Goal: Task Accomplishment & Management: Use online tool/utility

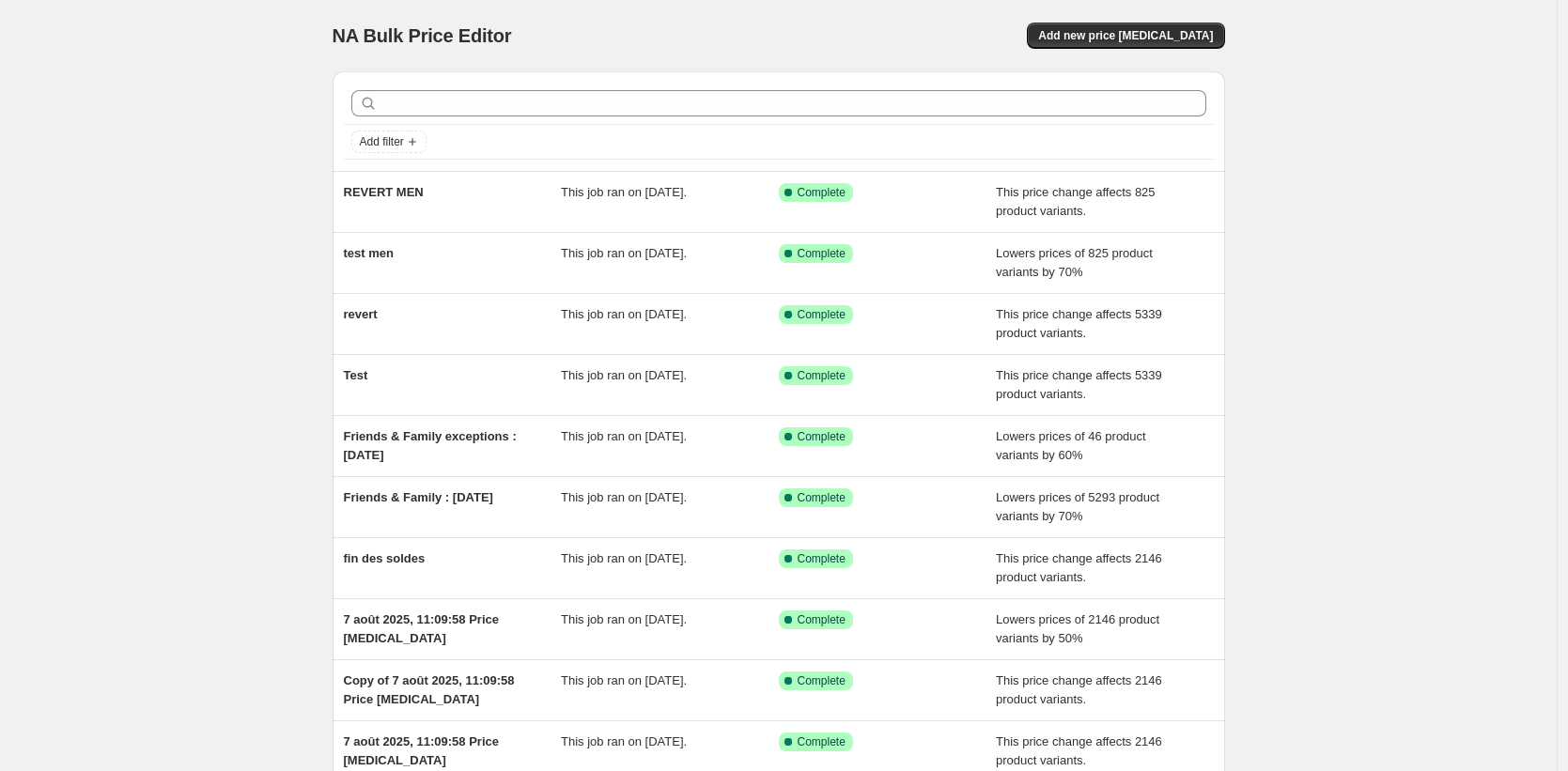
click at [288, 105] on div "NA Bulk Price Editor. This page is ready NA Bulk Price Editor Add new price cha…" at bounding box center [778, 483] width 1557 height 967
click at [287, 262] on div "NA Bulk Price Editor. This page is ready NA Bulk Price Editor Add new price [ME…" at bounding box center [778, 483] width 1557 height 967
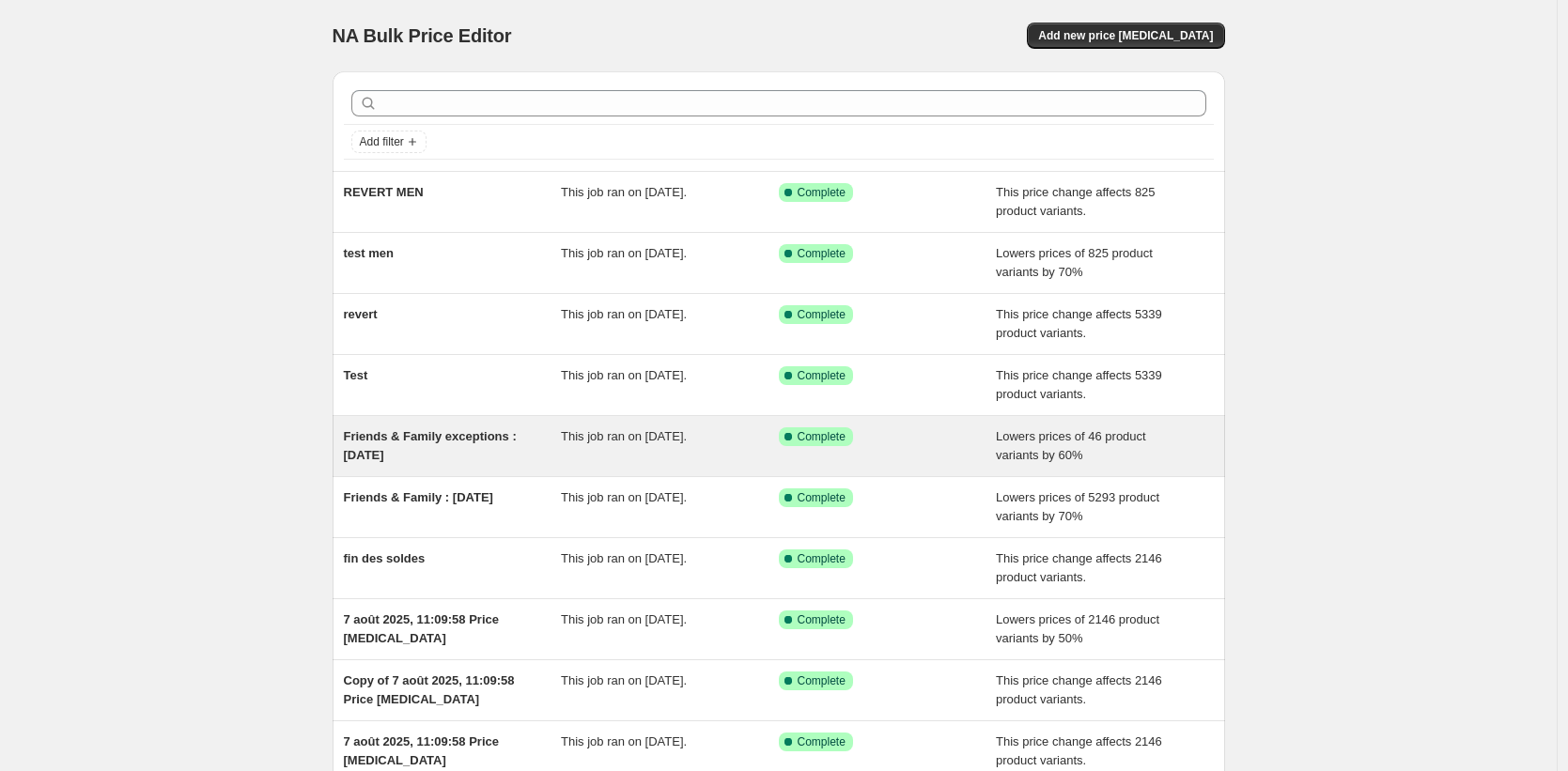
click at [602, 442] on span "This job ran on [DATE]." at bounding box center [623, 436] width 126 height 14
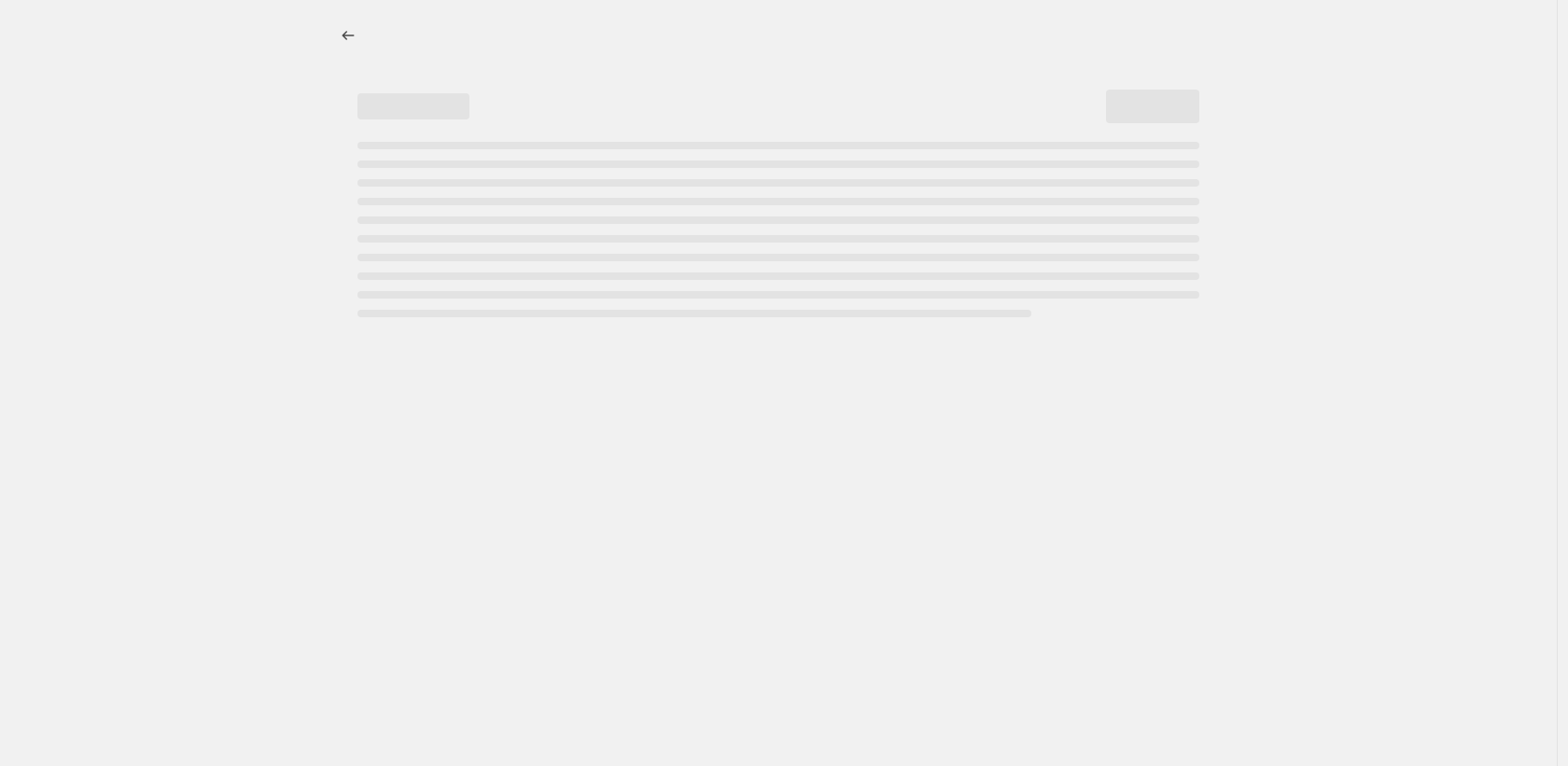
select select "percentage"
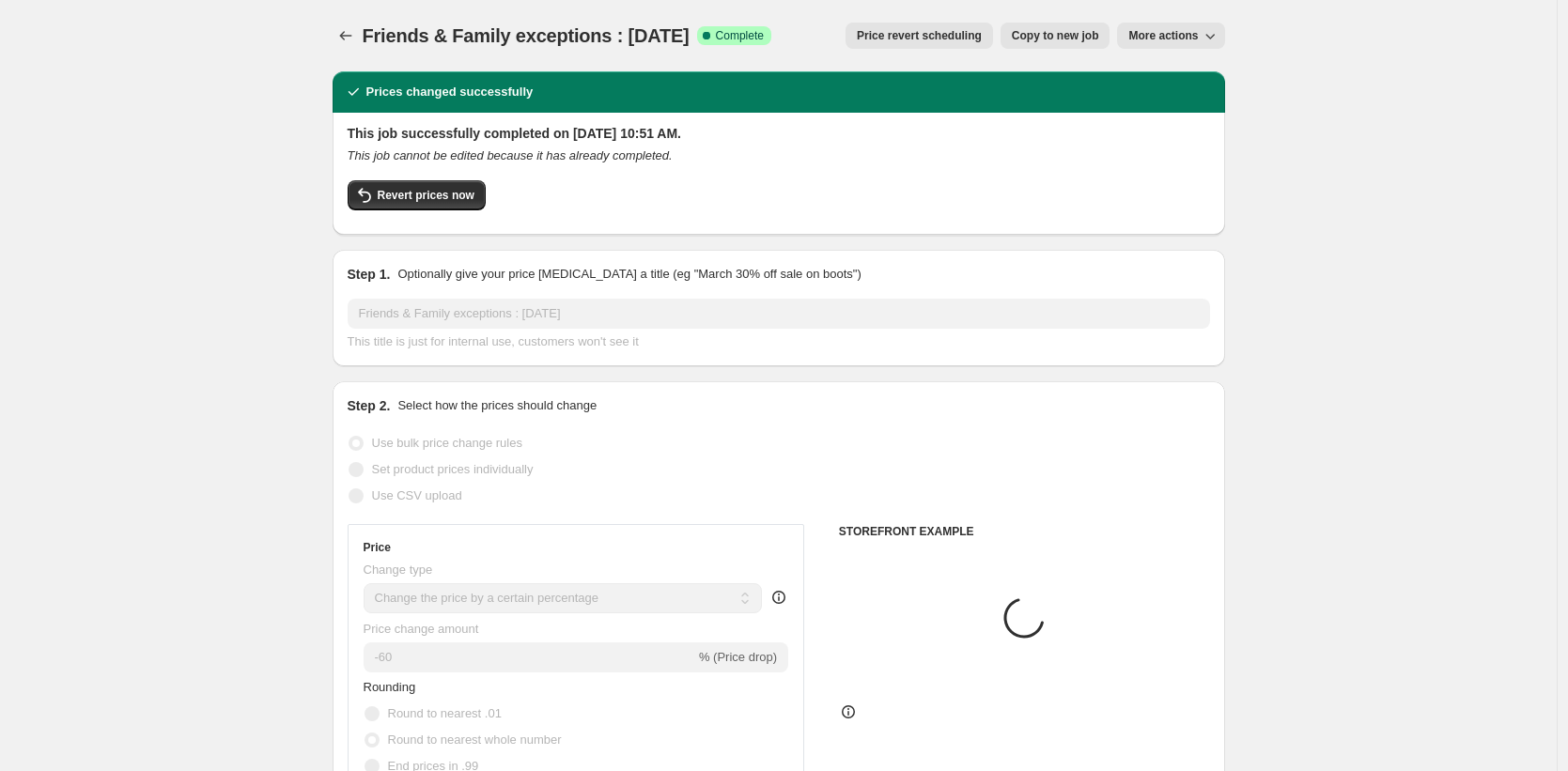
select select "tag"
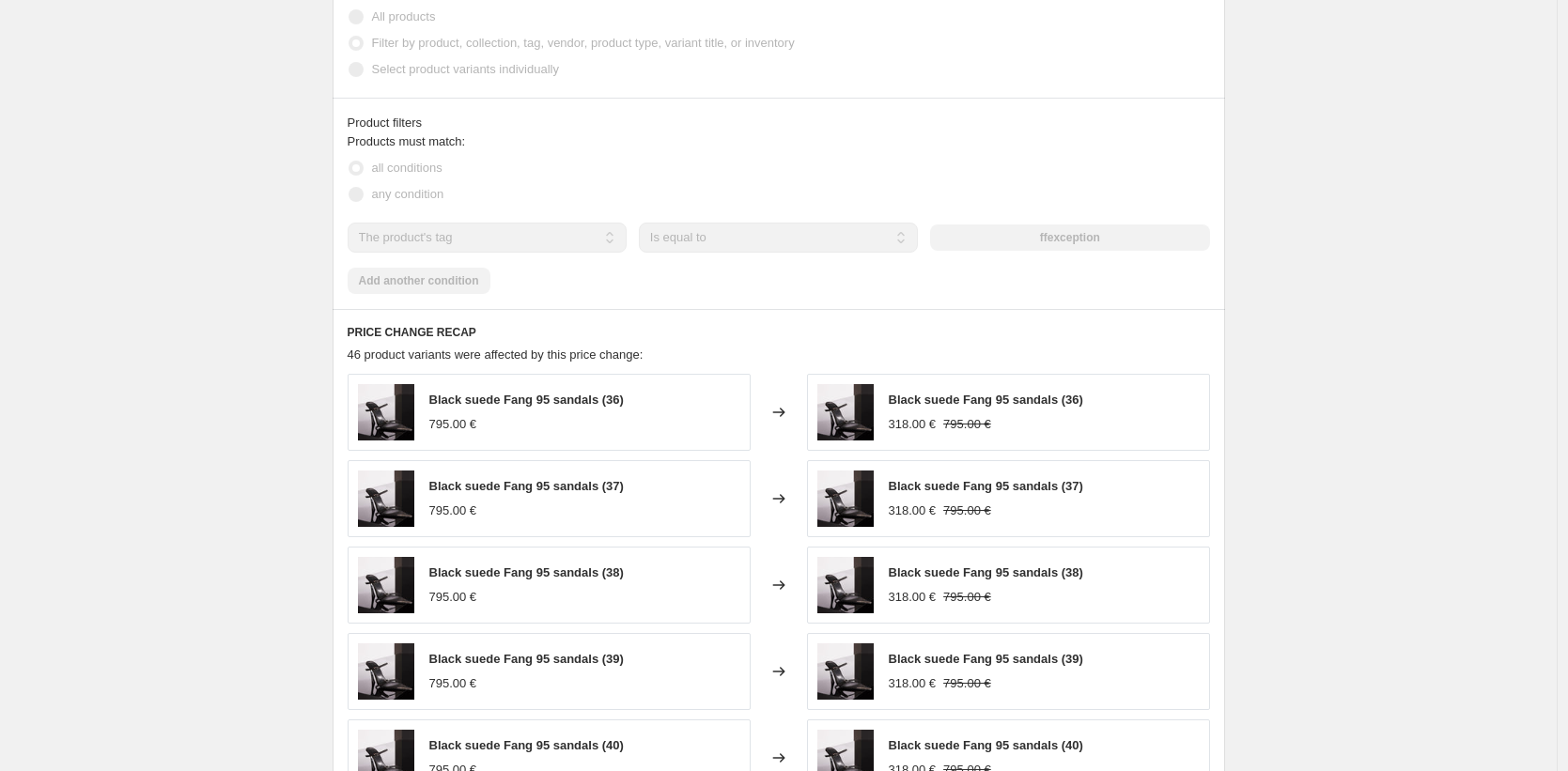
scroll to position [1560, 0]
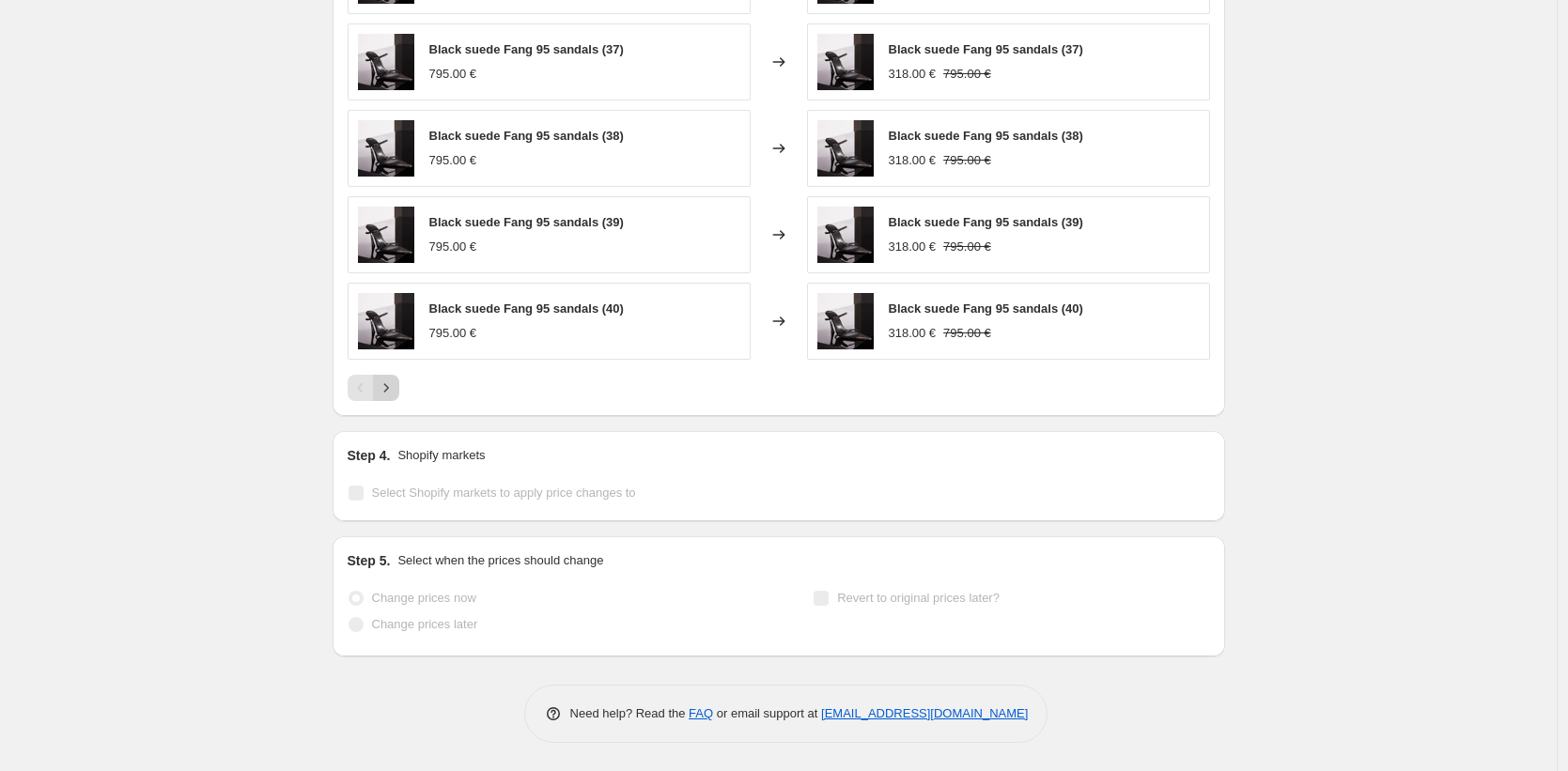
click at [396, 394] on icon "Next" at bounding box center [386, 388] width 19 height 19
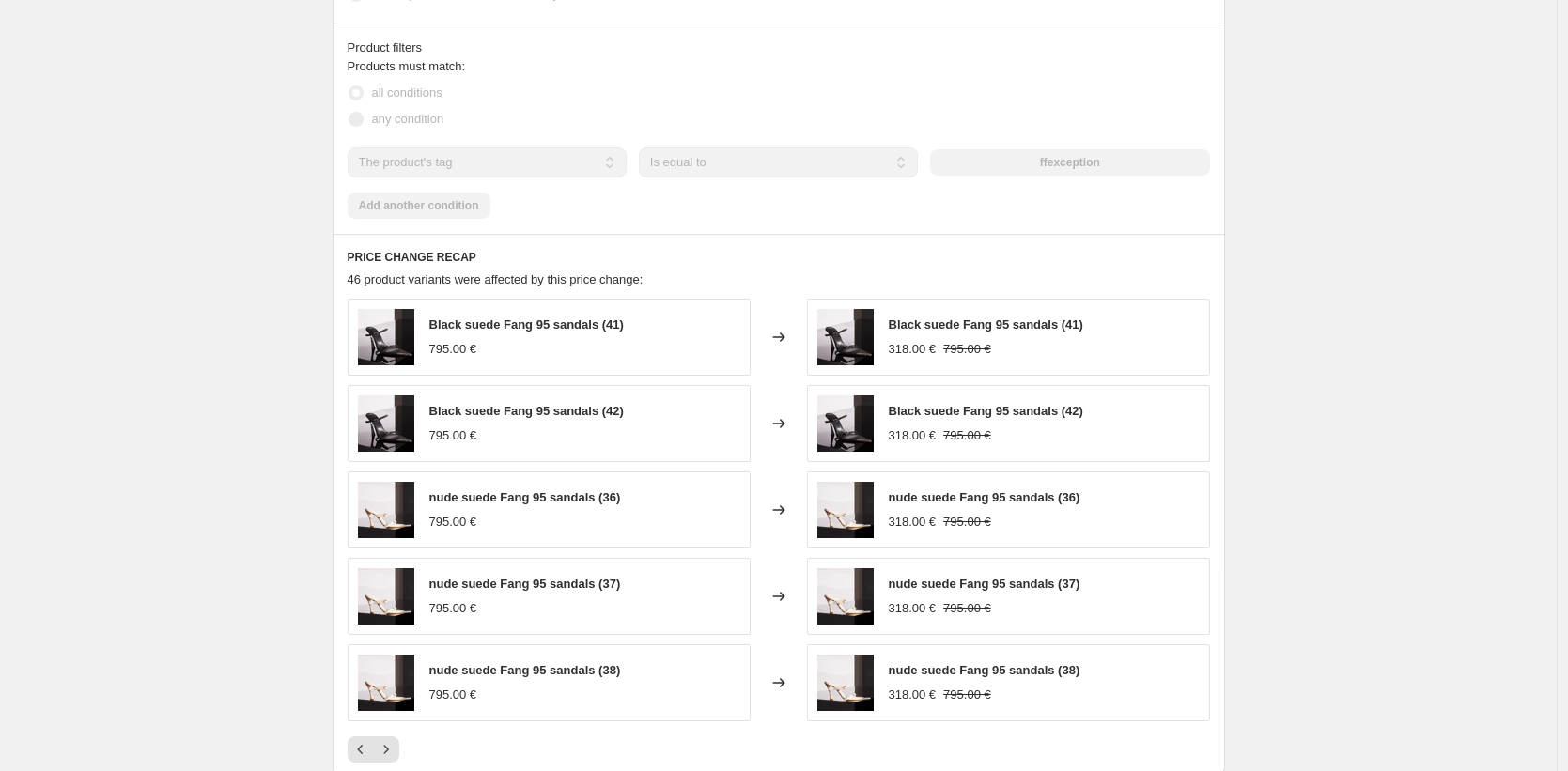
scroll to position [1478, 0]
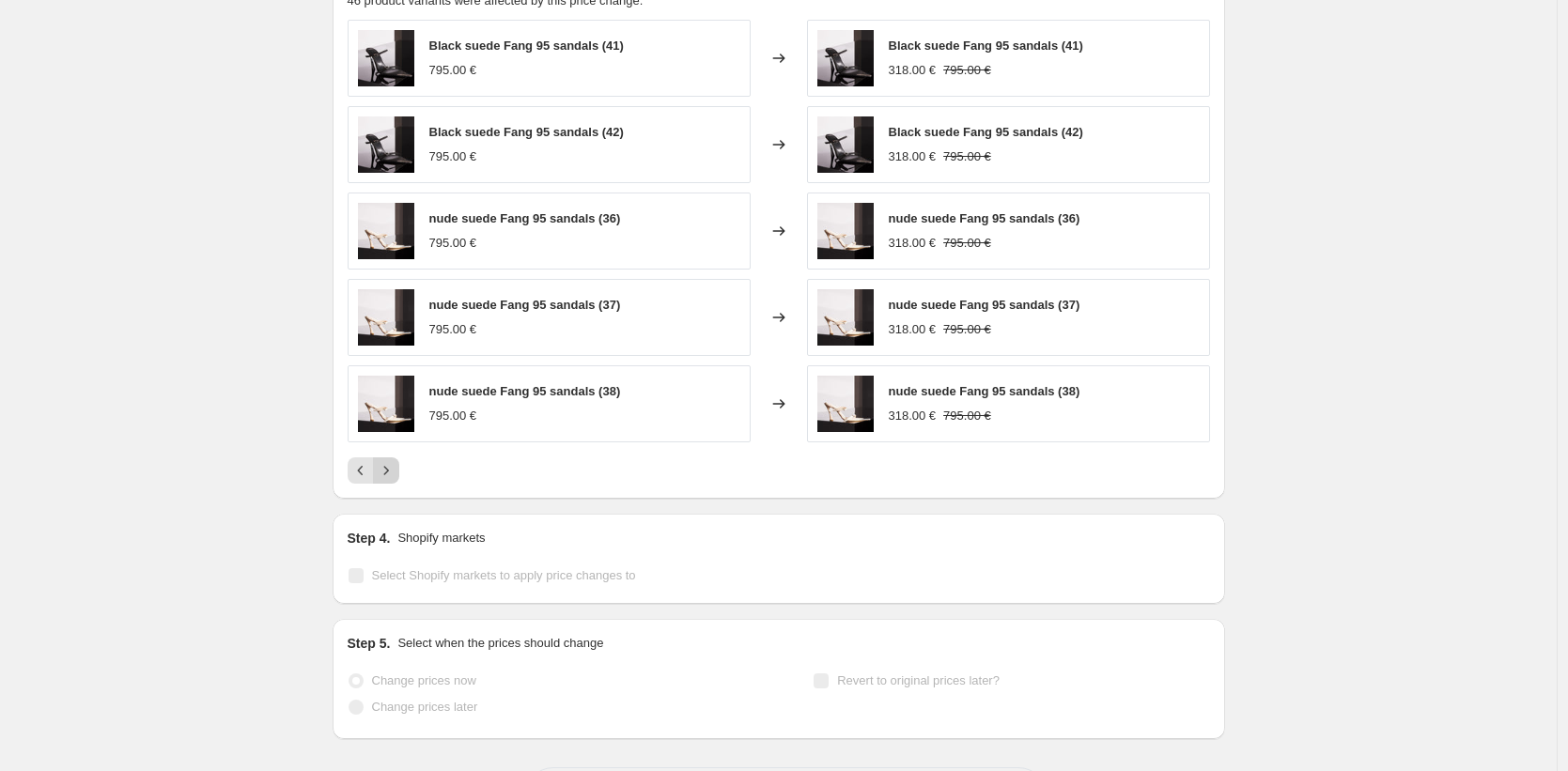
click at [395, 472] on icon "Next" at bounding box center [386, 471] width 19 height 19
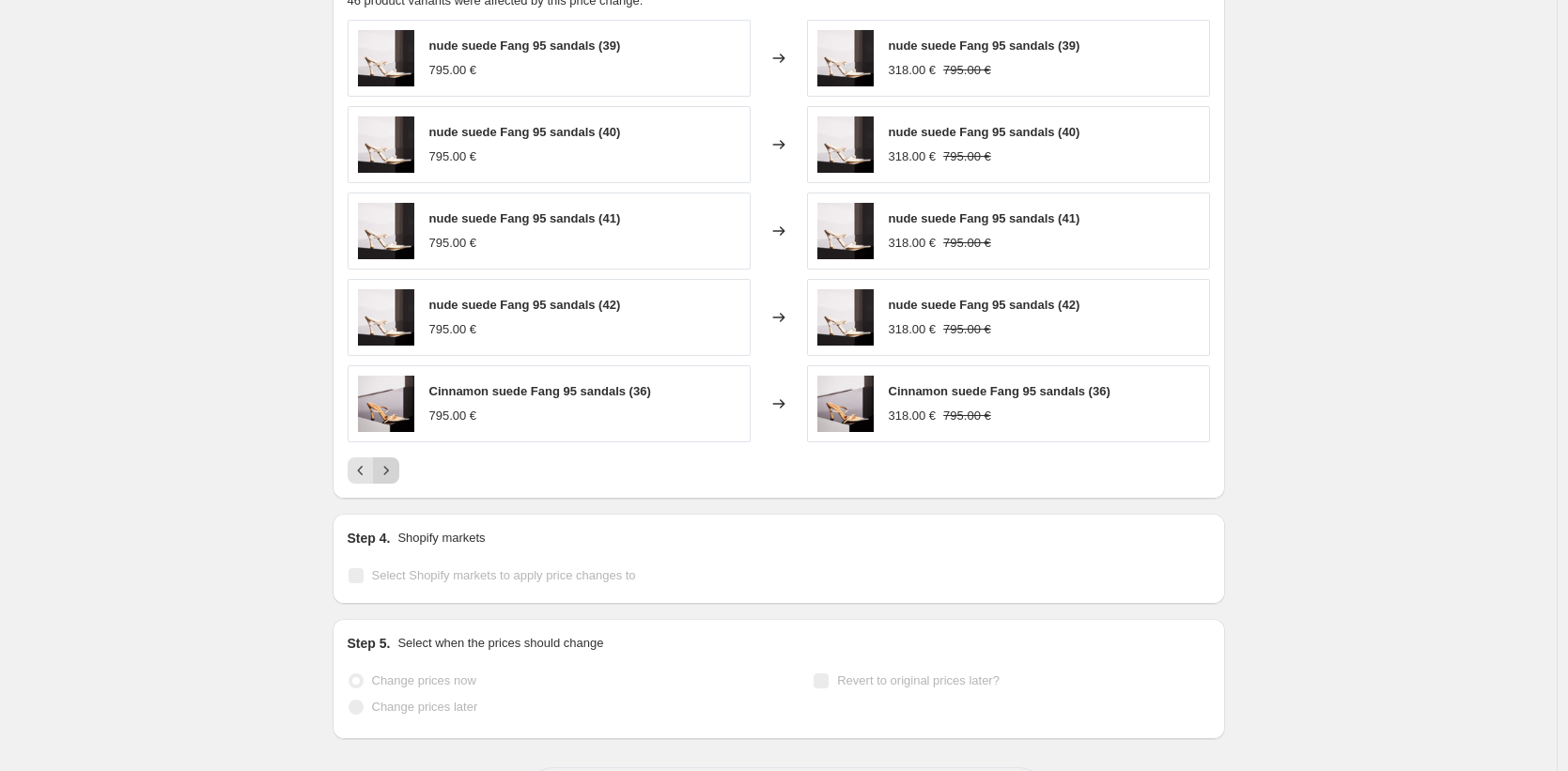
click at [396, 463] on icon "Next" at bounding box center [386, 471] width 19 height 19
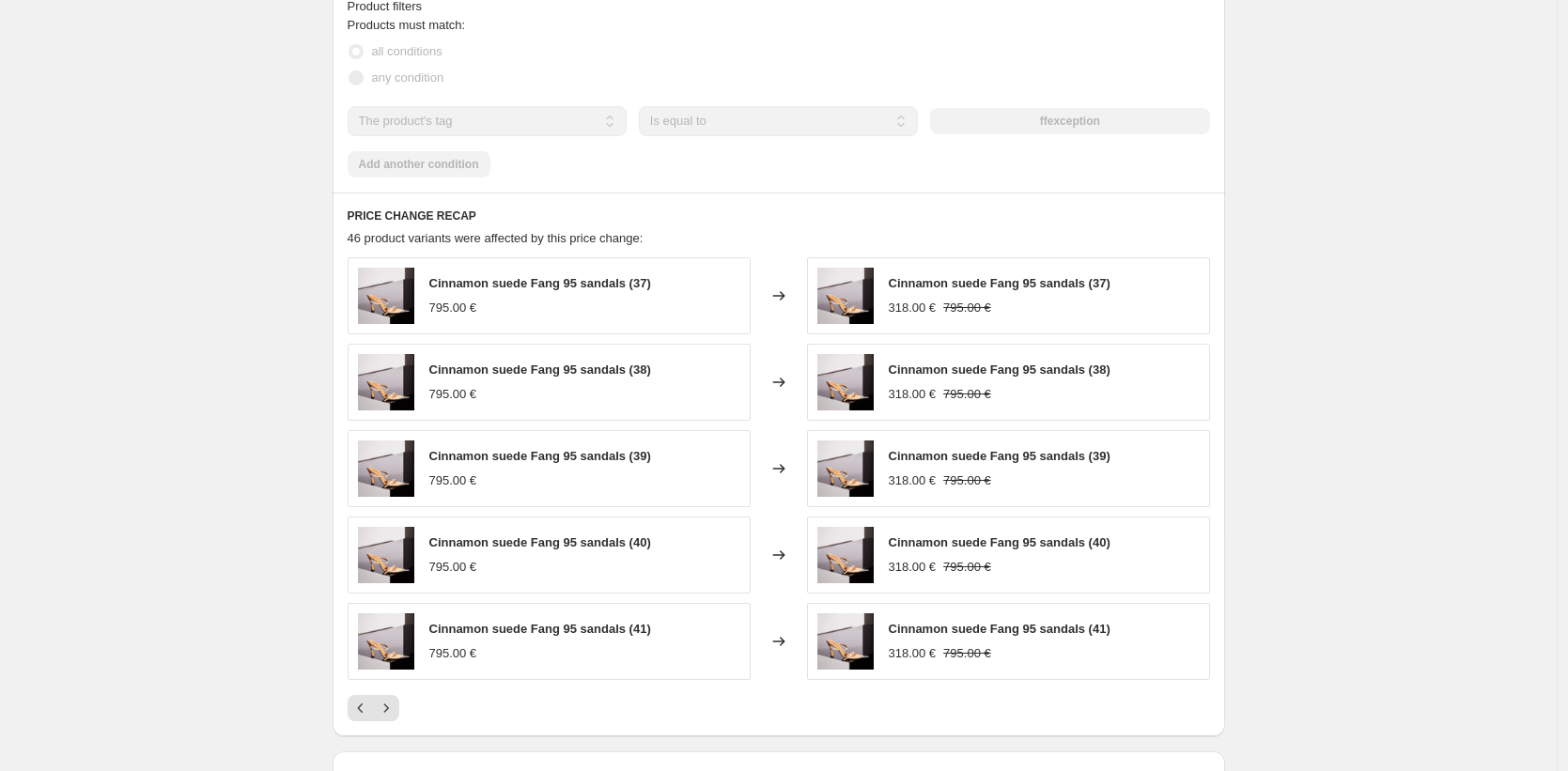
scroll to position [1462, 0]
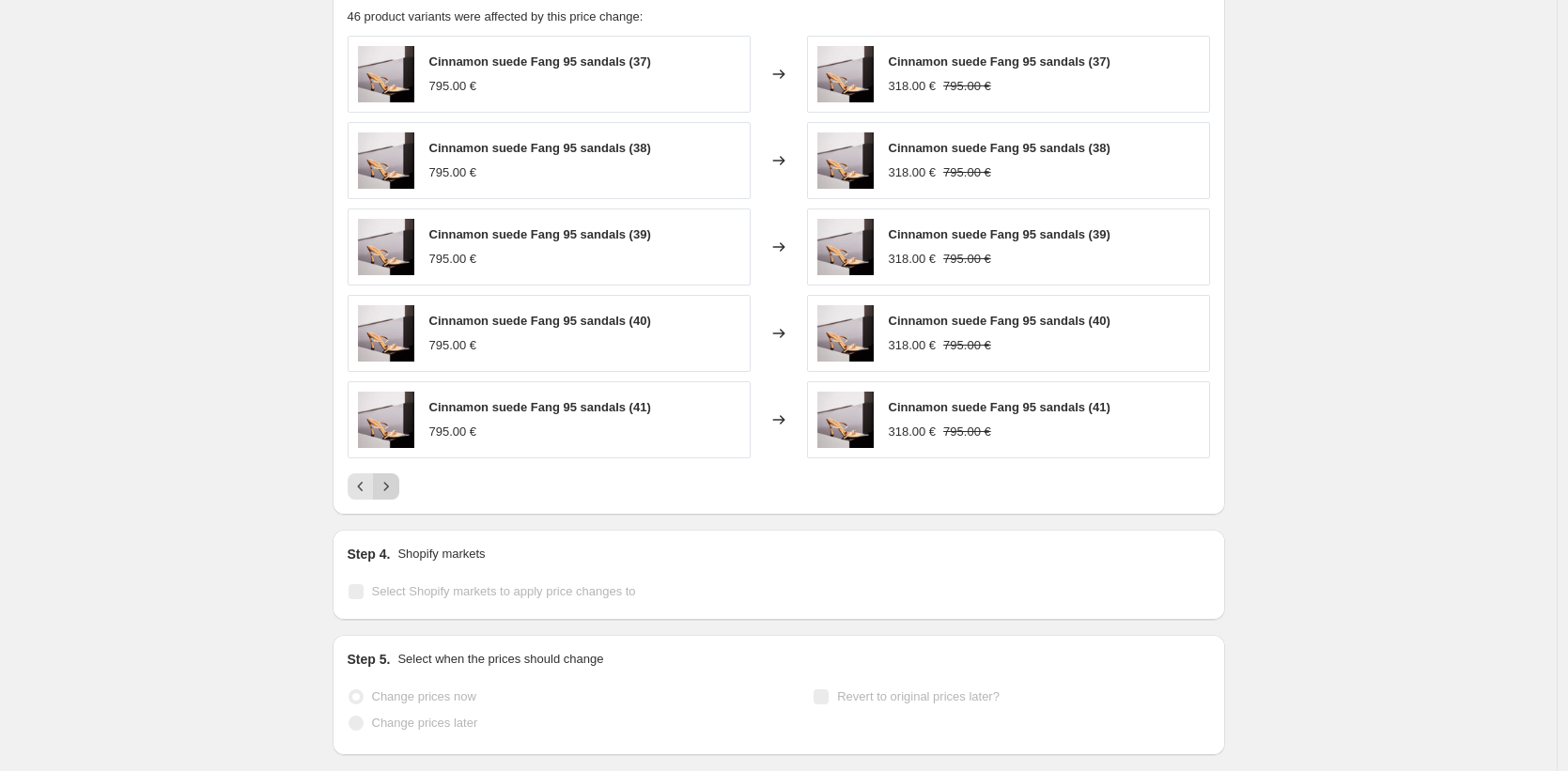
click at [389, 494] on icon "Next" at bounding box center [386, 487] width 19 height 19
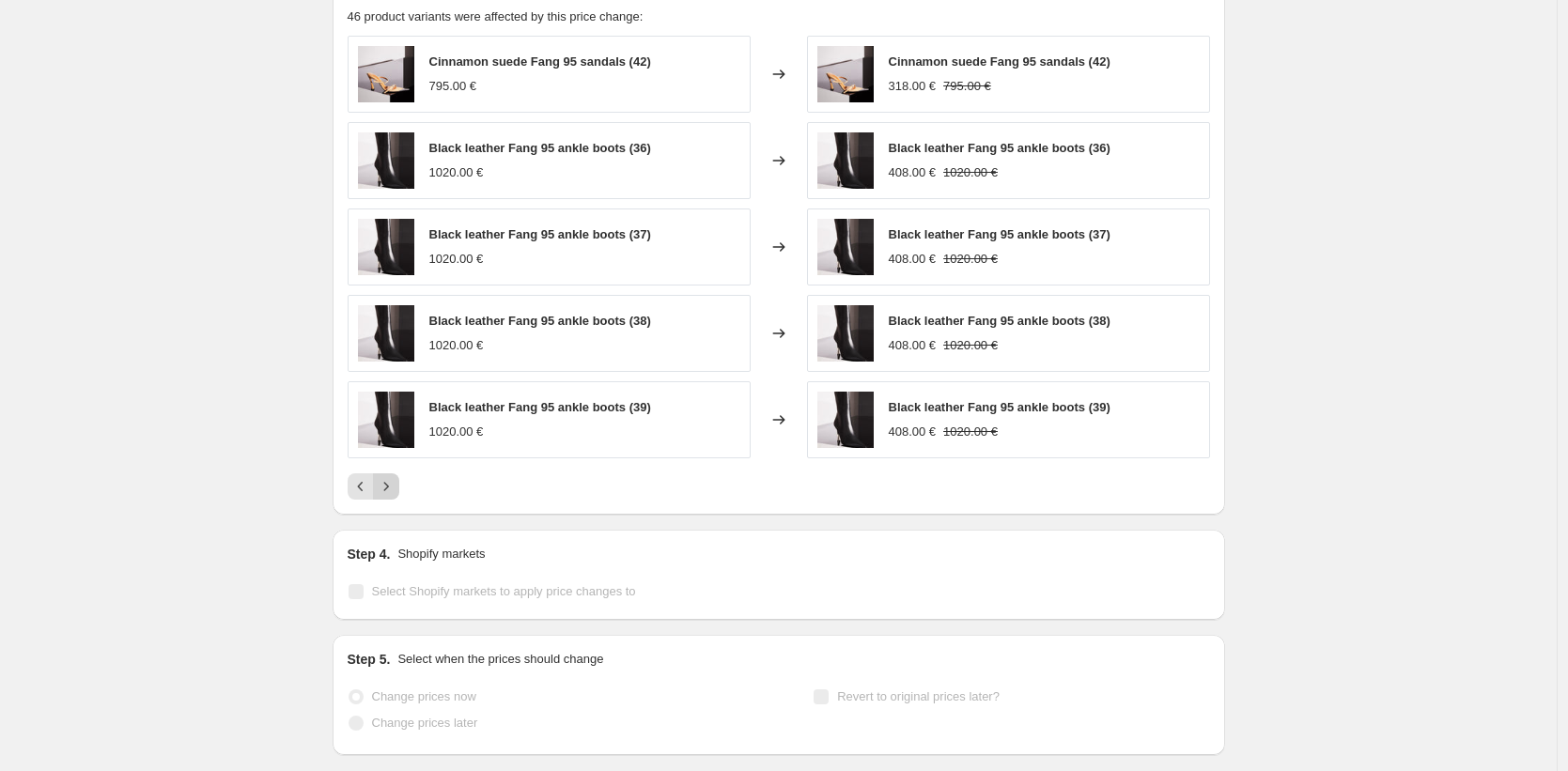
click at [389, 494] on icon "Next" at bounding box center [386, 487] width 19 height 19
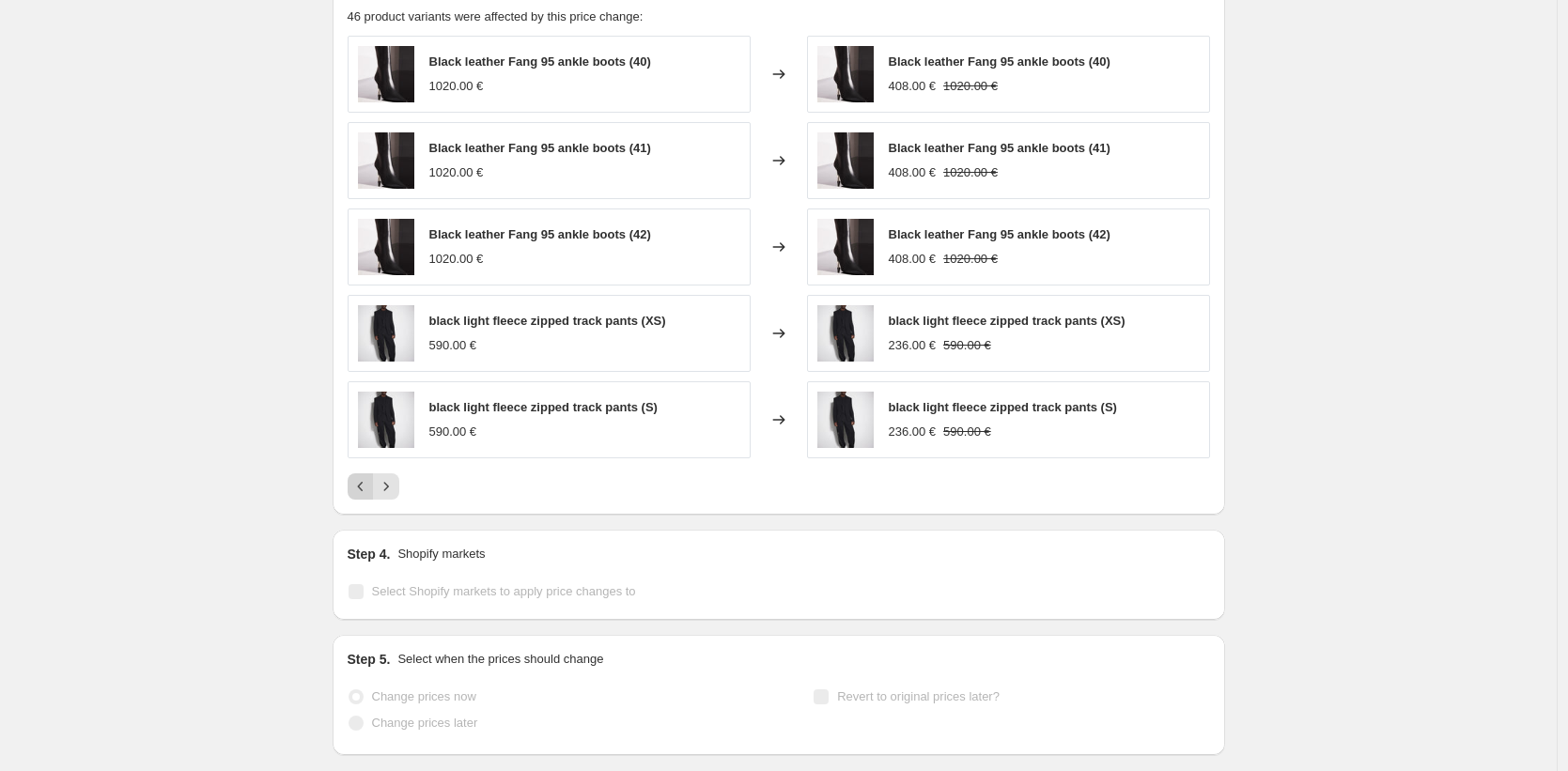
click at [365, 491] on icon "Previous" at bounding box center [361, 487] width 19 height 19
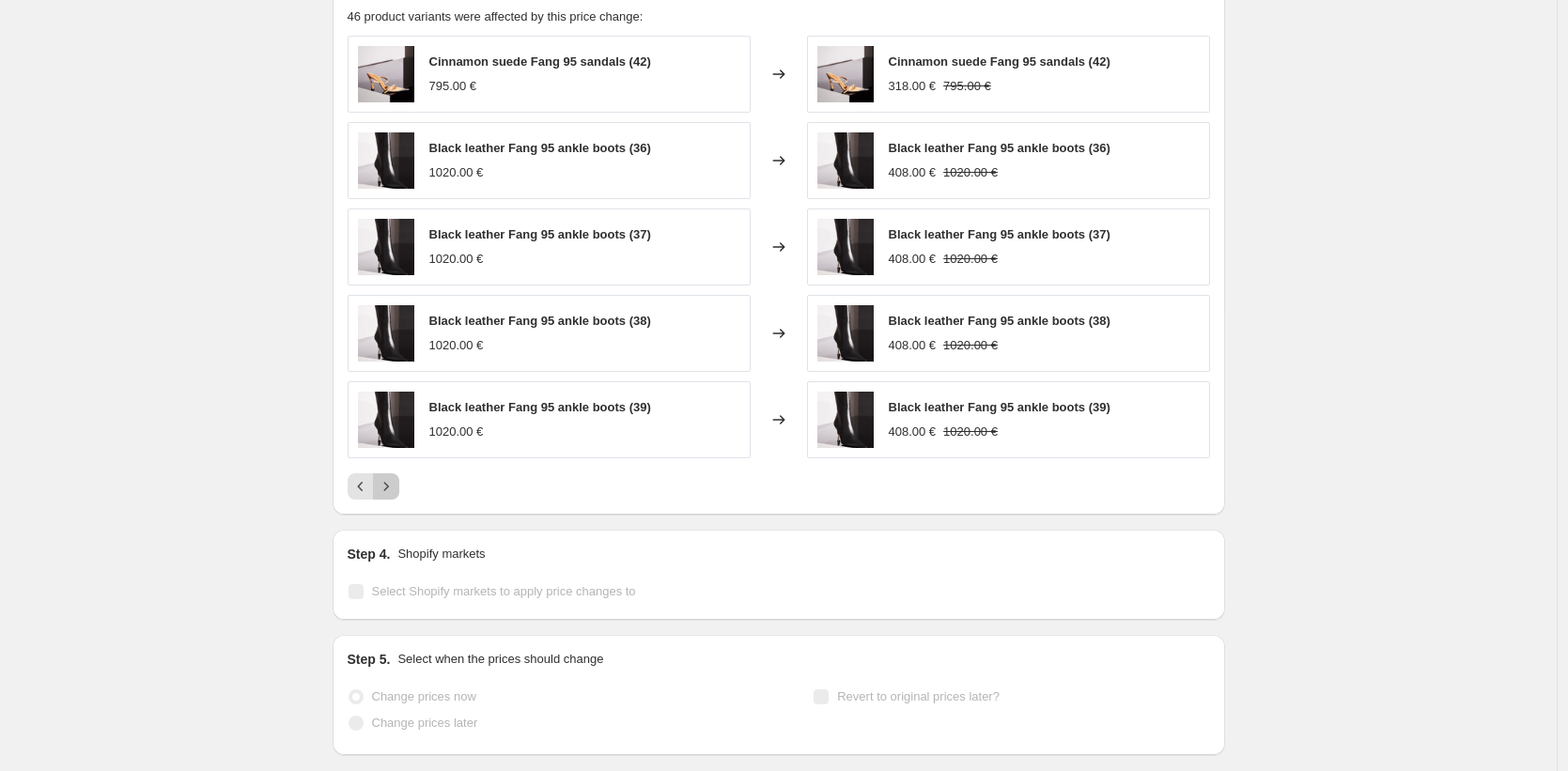
click at [396, 488] on icon "Next" at bounding box center [386, 487] width 19 height 19
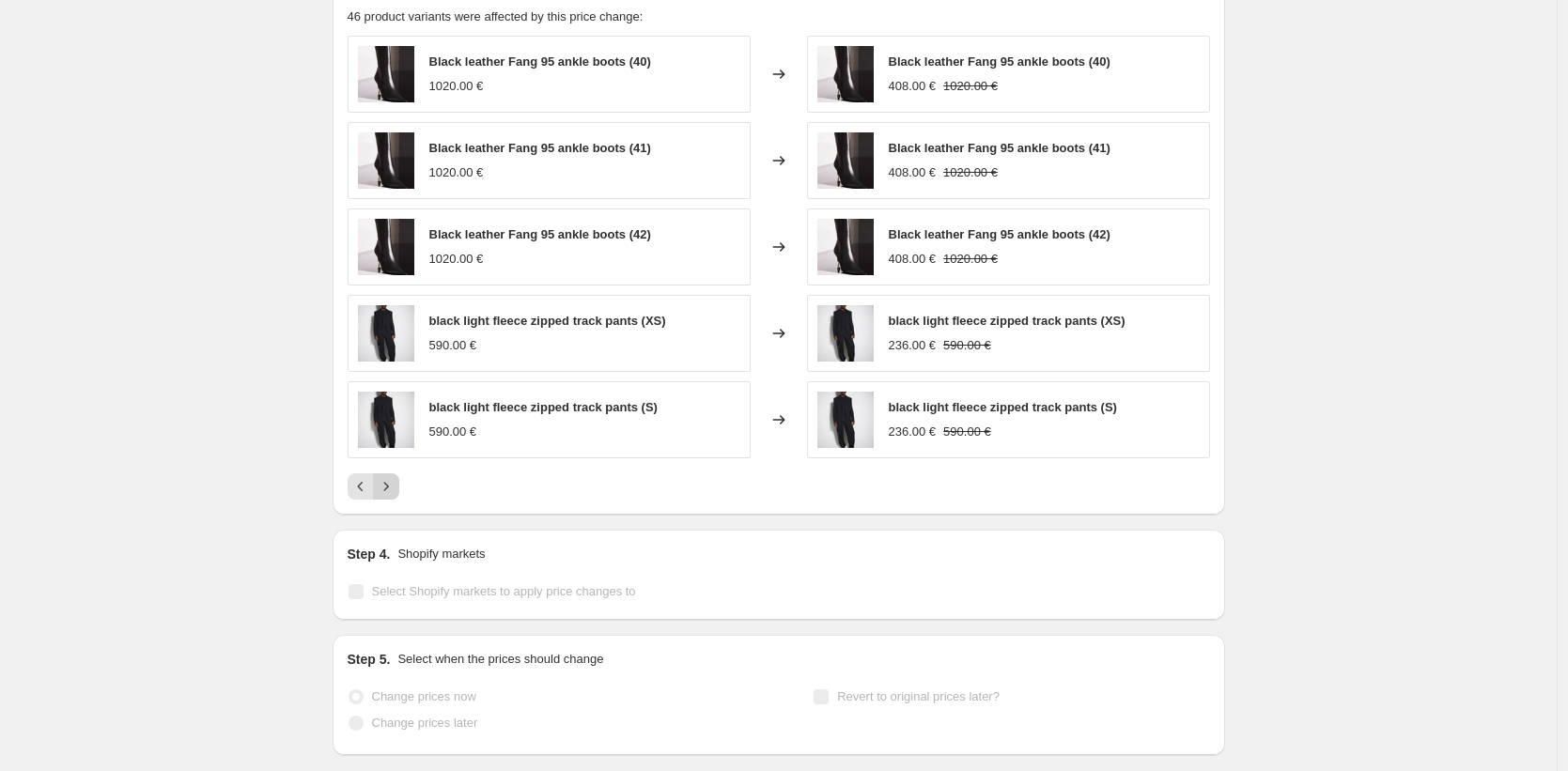
click at [396, 488] on icon "Next" at bounding box center [386, 487] width 19 height 19
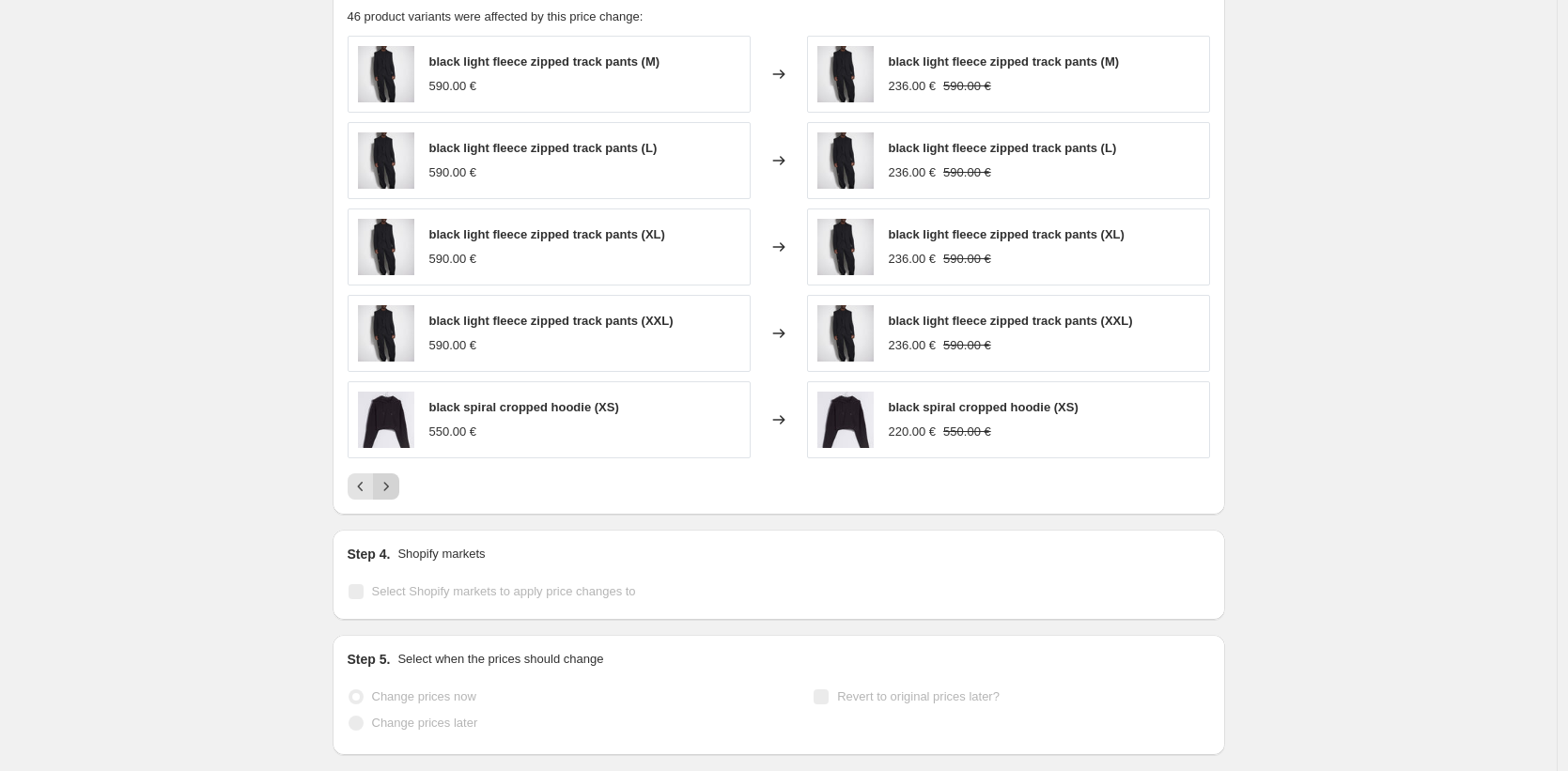
click at [396, 488] on icon "Next" at bounding box center [386, 487] width 19 height 19
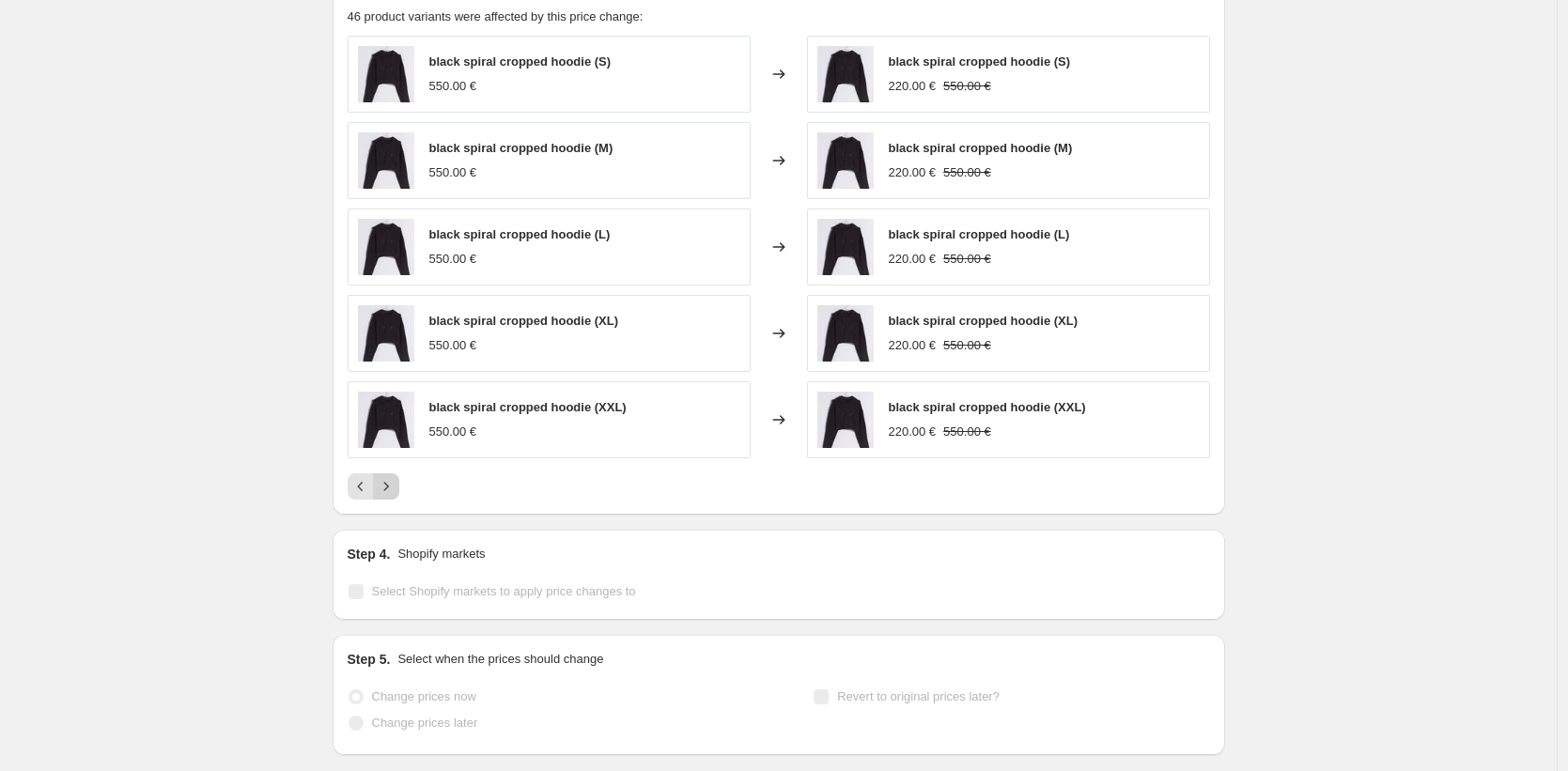
click at [396, 488] on icon "Next" at bounding box center [386, 487] width 19 height 19
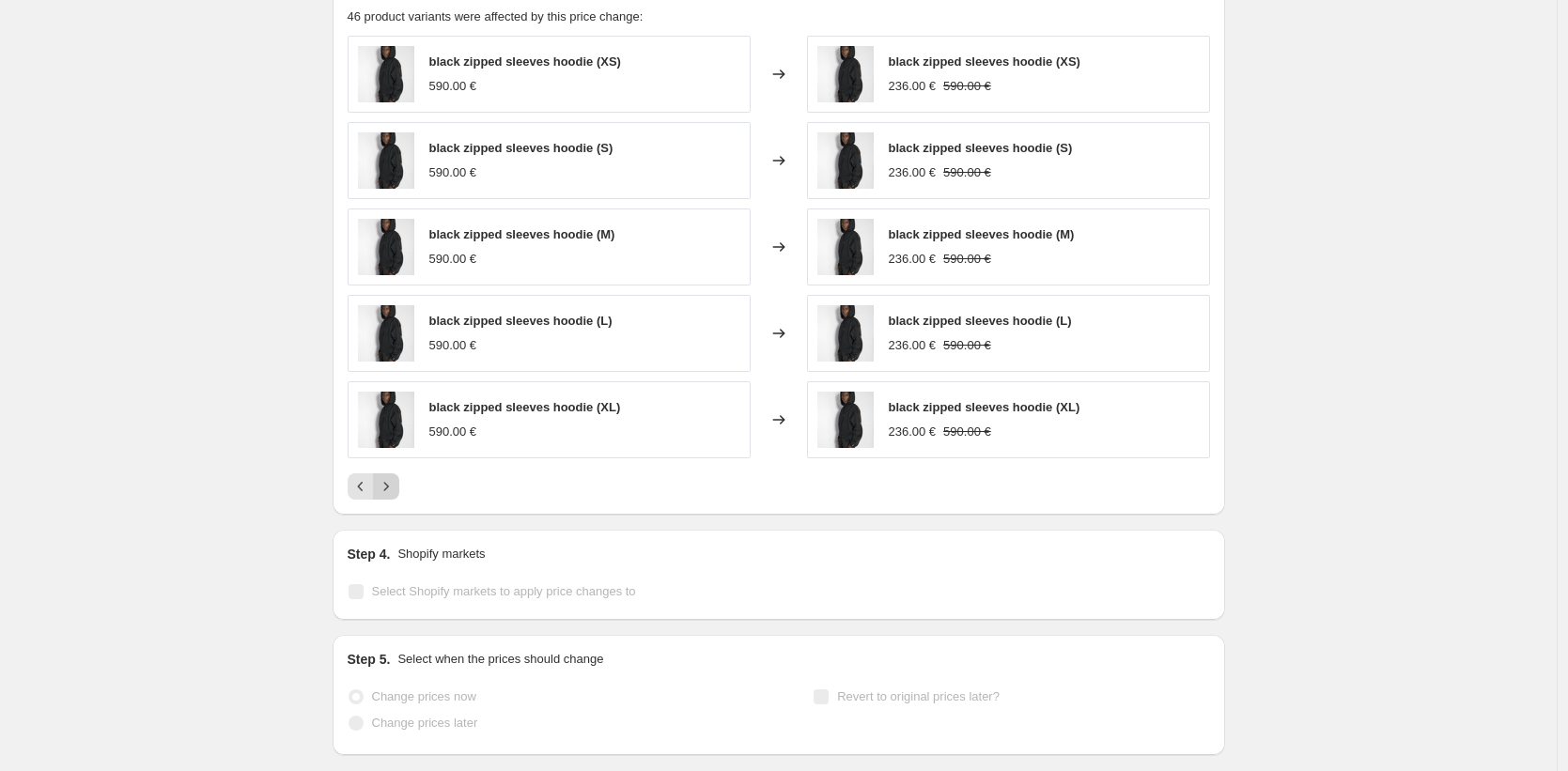
click at [396, 488] on icon "Next" at bounding box center [386, 487] width 19 height 19
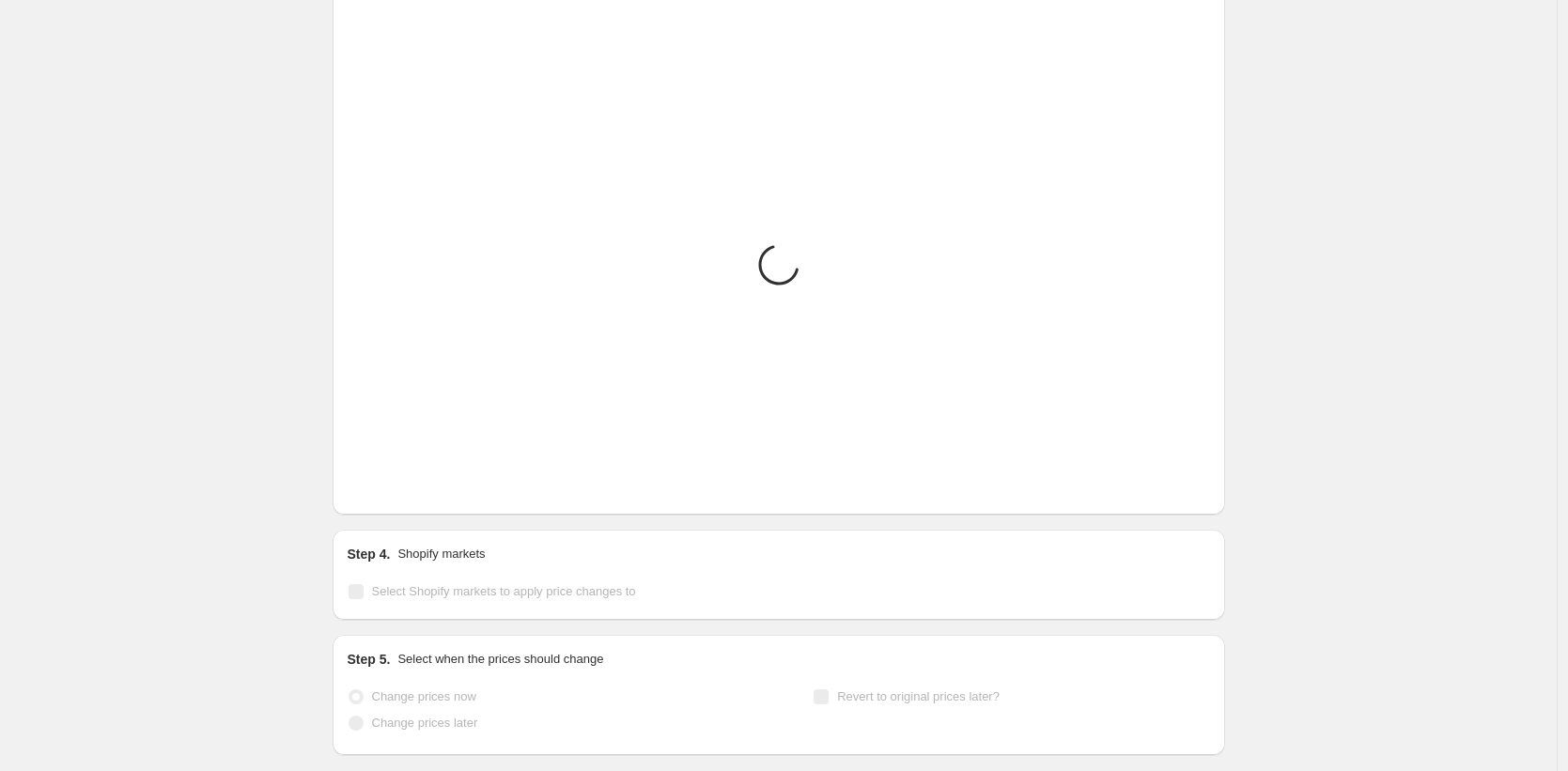
scroll to position [1215, 0]
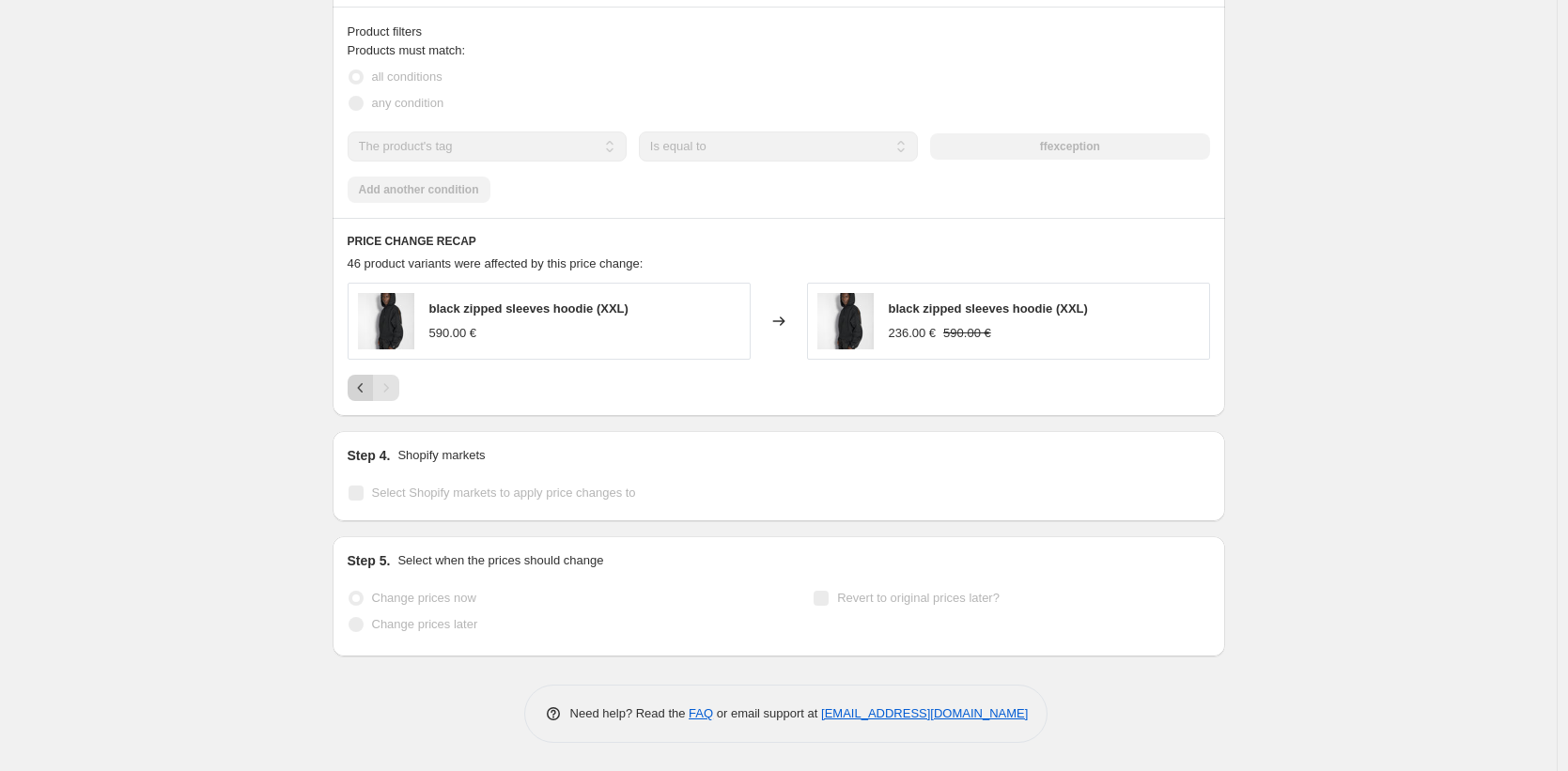
click at [362, 389] on icon "Previous" at bounding box center [361, 388] width 19 height 19
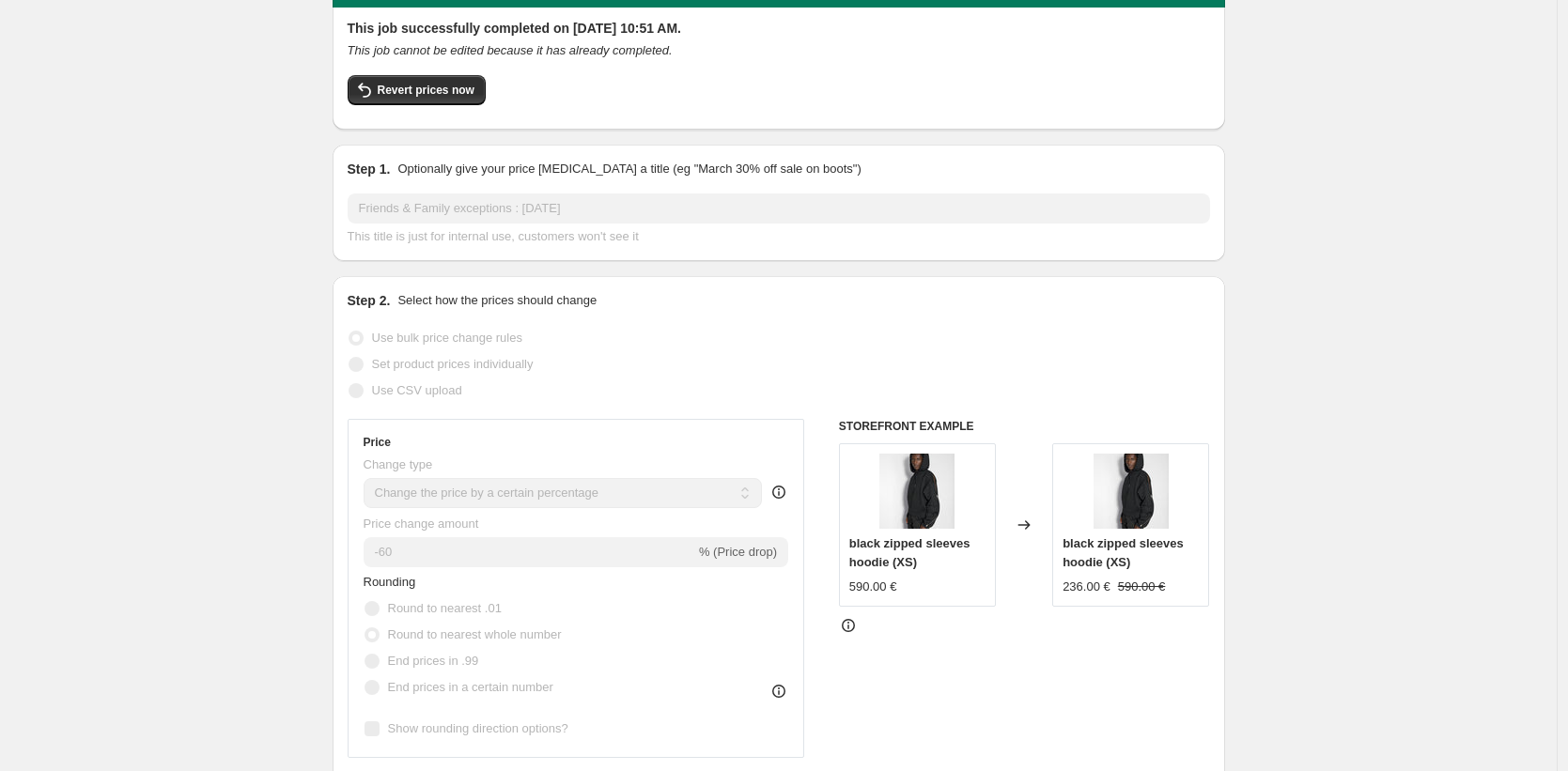
scroll to position [0, 0]
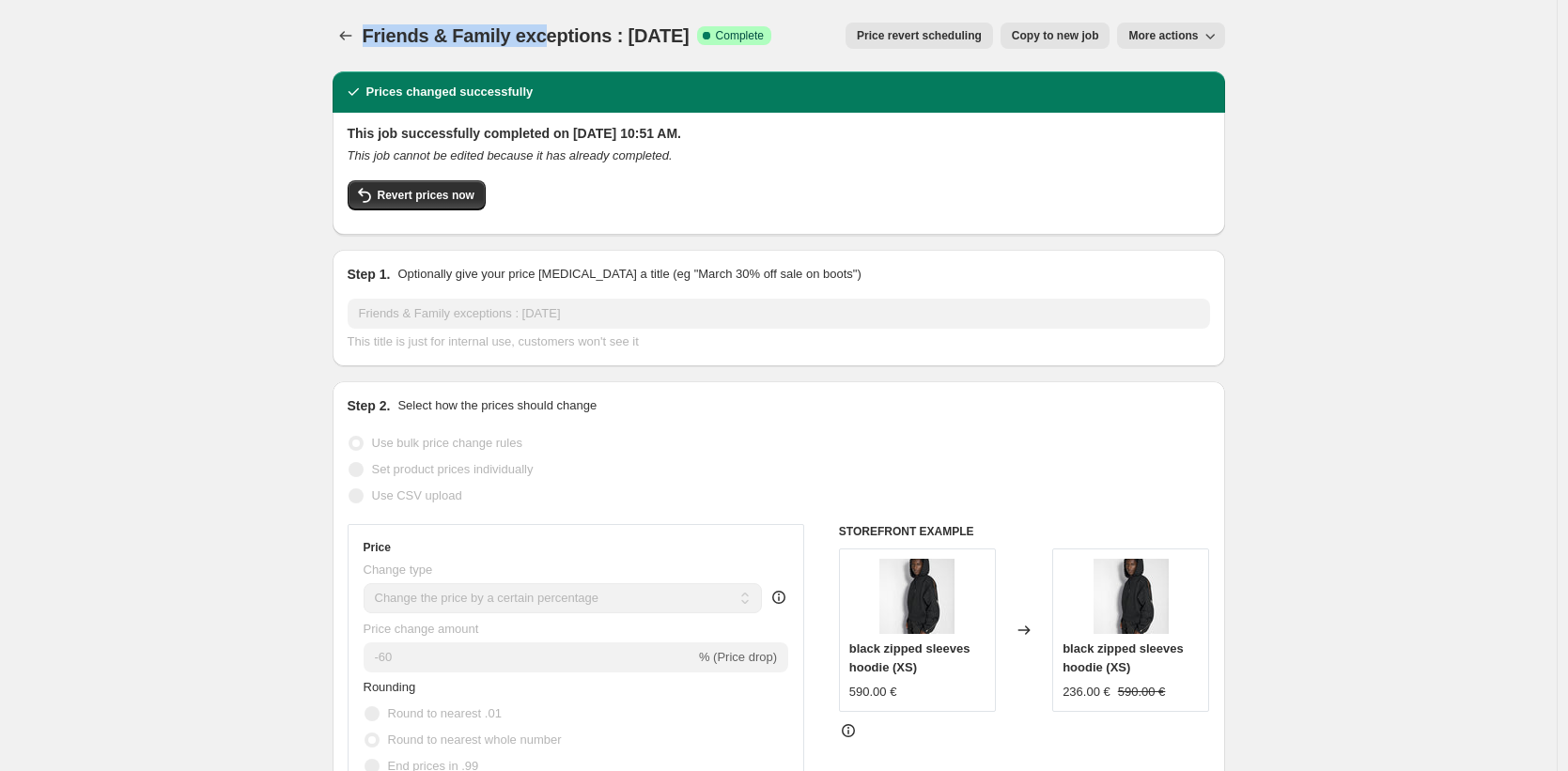
drag, startPoint x: 469, startPoint y: 37, endPoint x: 548, endPoint y: 35, distance: 79.0
click at [548, 35] on div "Friends & Family exceptions : Sep 25 Success Complete Complete Price revert sch…" at bounding box center [779, 36] width 893 height 26
click at [347, 37] on icon "Price change jobs" at bounding box center [346, 36] width 19 height 19
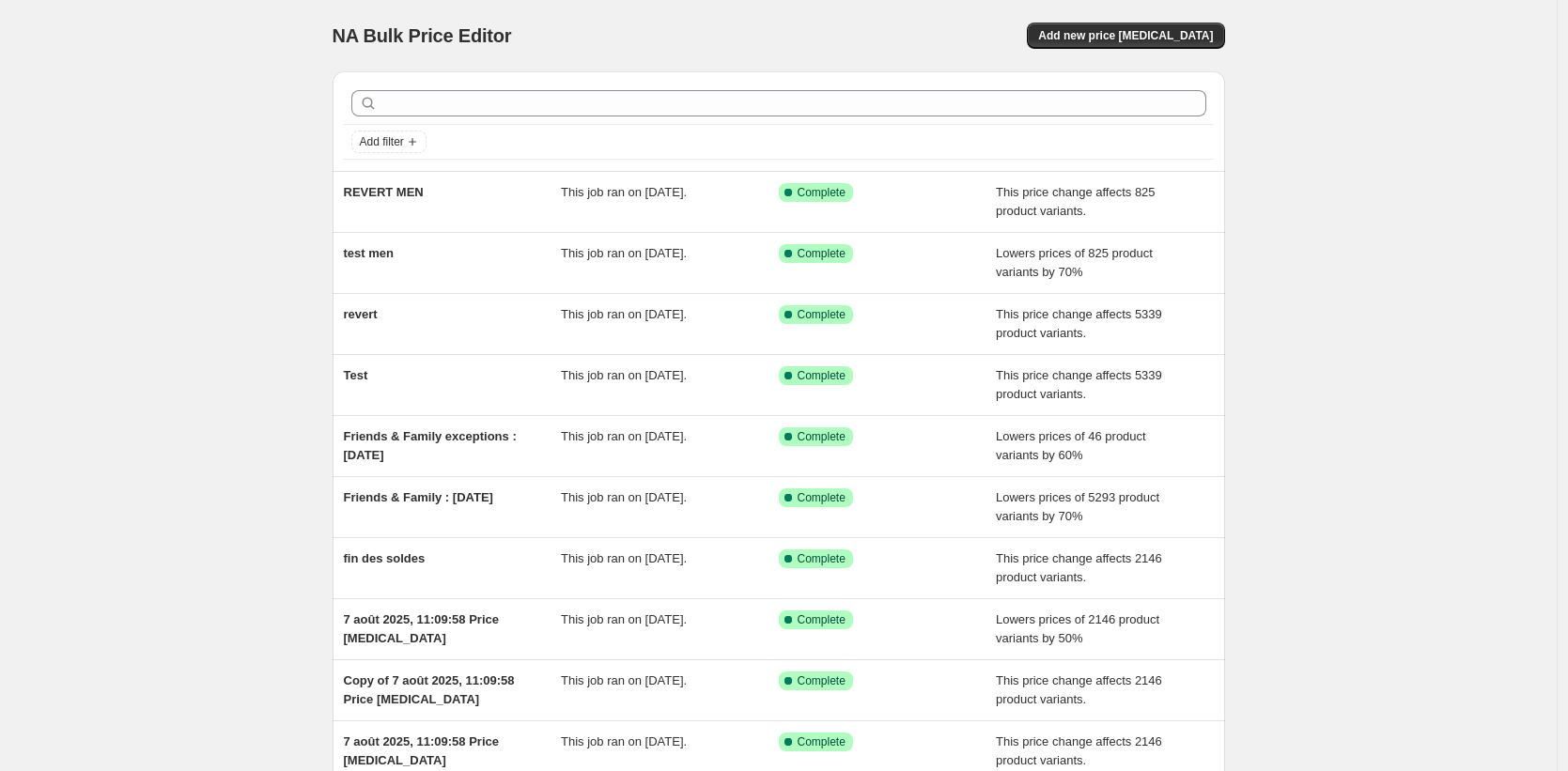
click at [180, 188] on div "NA Bulk Price Editor. This page is ready NA Bulk Price Editor Add new price cha…" at bounding box center [778, 483] width 1557 height 967
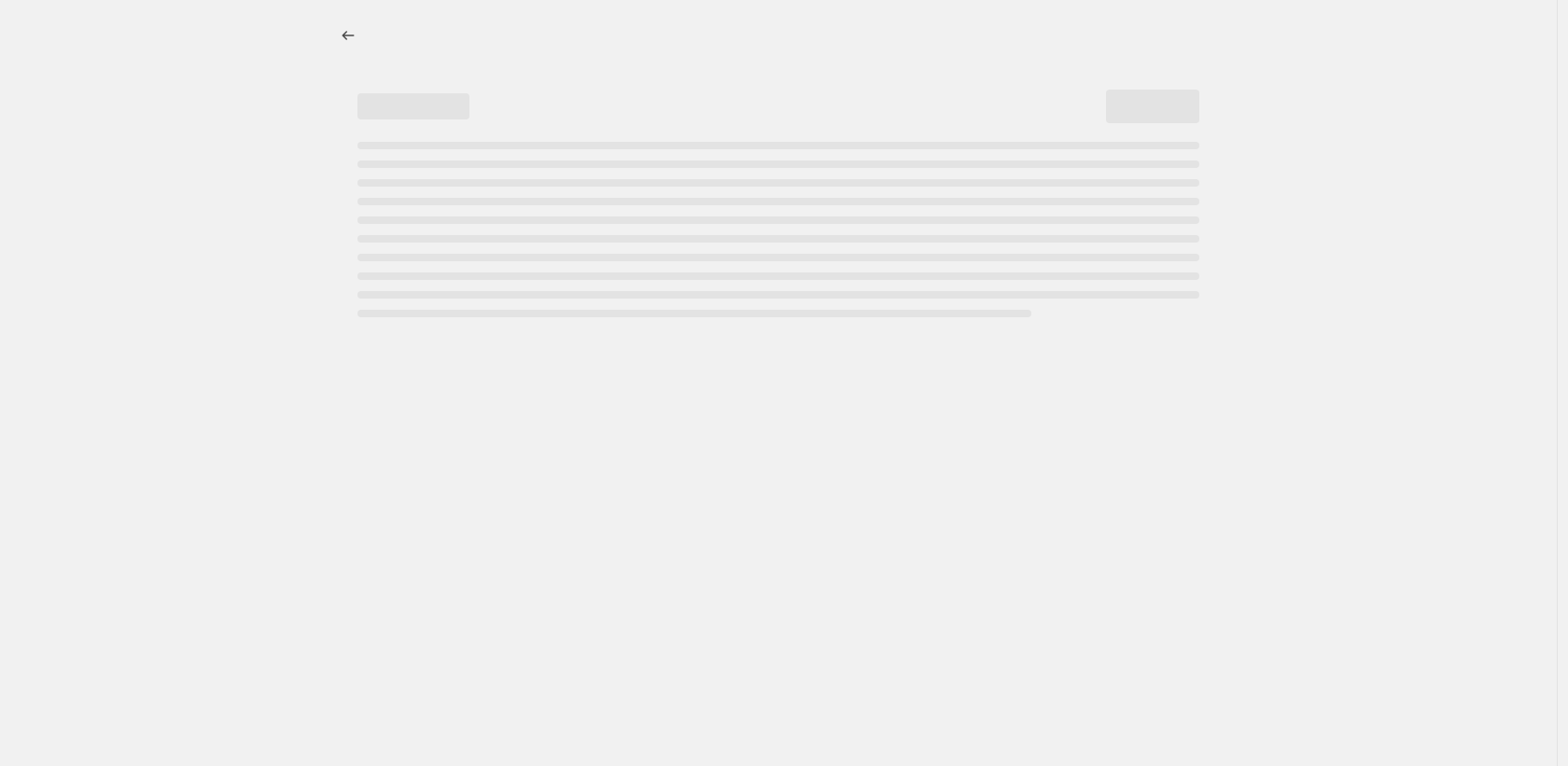
select select "percentage"
select select "tag"
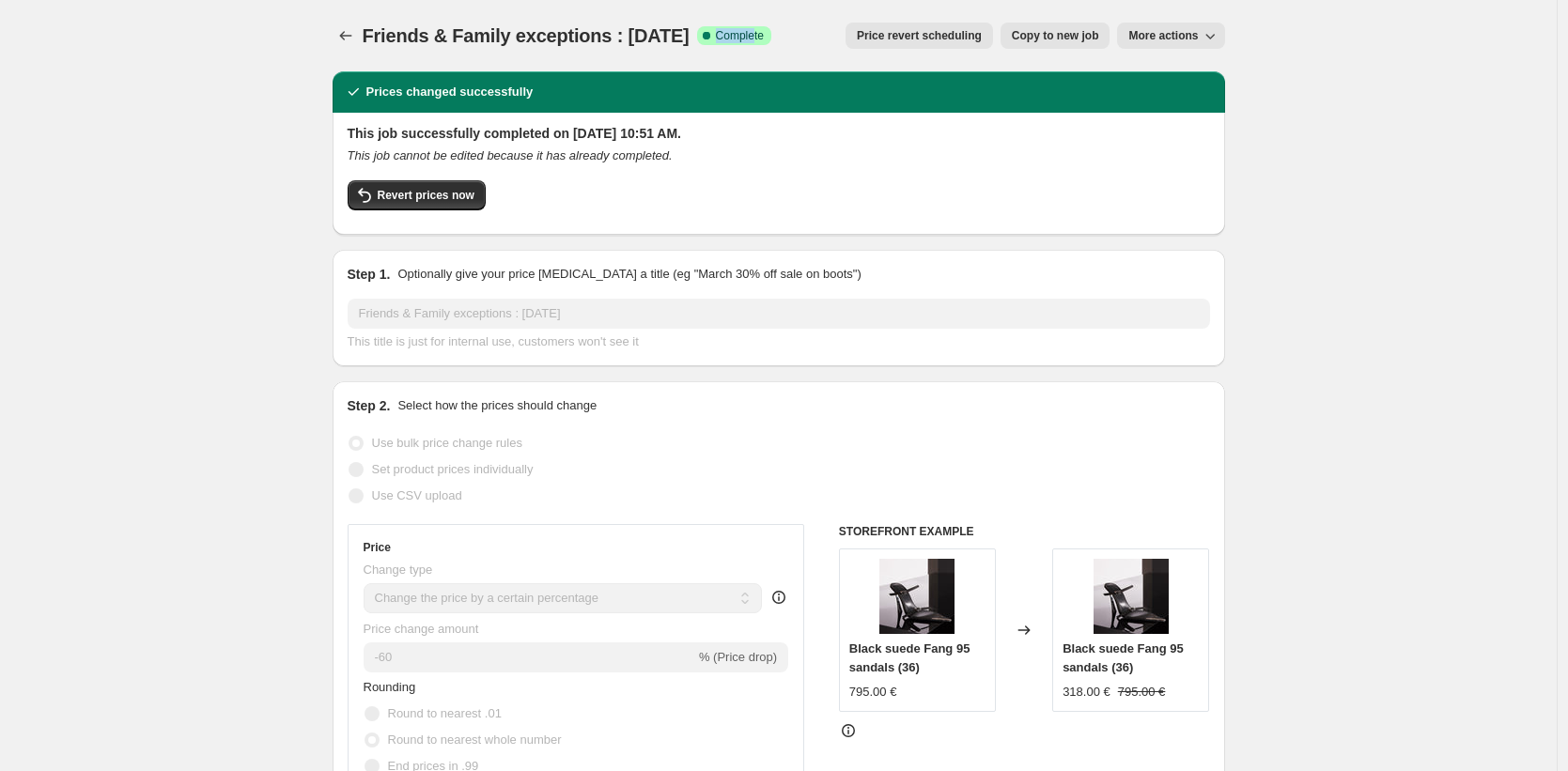
drag, startPoint x: 702, startPoint y: 33, endPoint x: 753, endPoint y: 36, distance: 51.1
click at [751, 35] on span "Success Complete Complete" at bounding box center [734, 36] width 75 height 19
click at [772, 45] on div "Friends & Family exceptions : Sep 25 Success Complete Complete Price revert sch…" at bounding box center [779, 36] width 893 height 26
click at [354, 32] on icon "Price change jobs" at bounding box center [346, 36] width 19 height 19
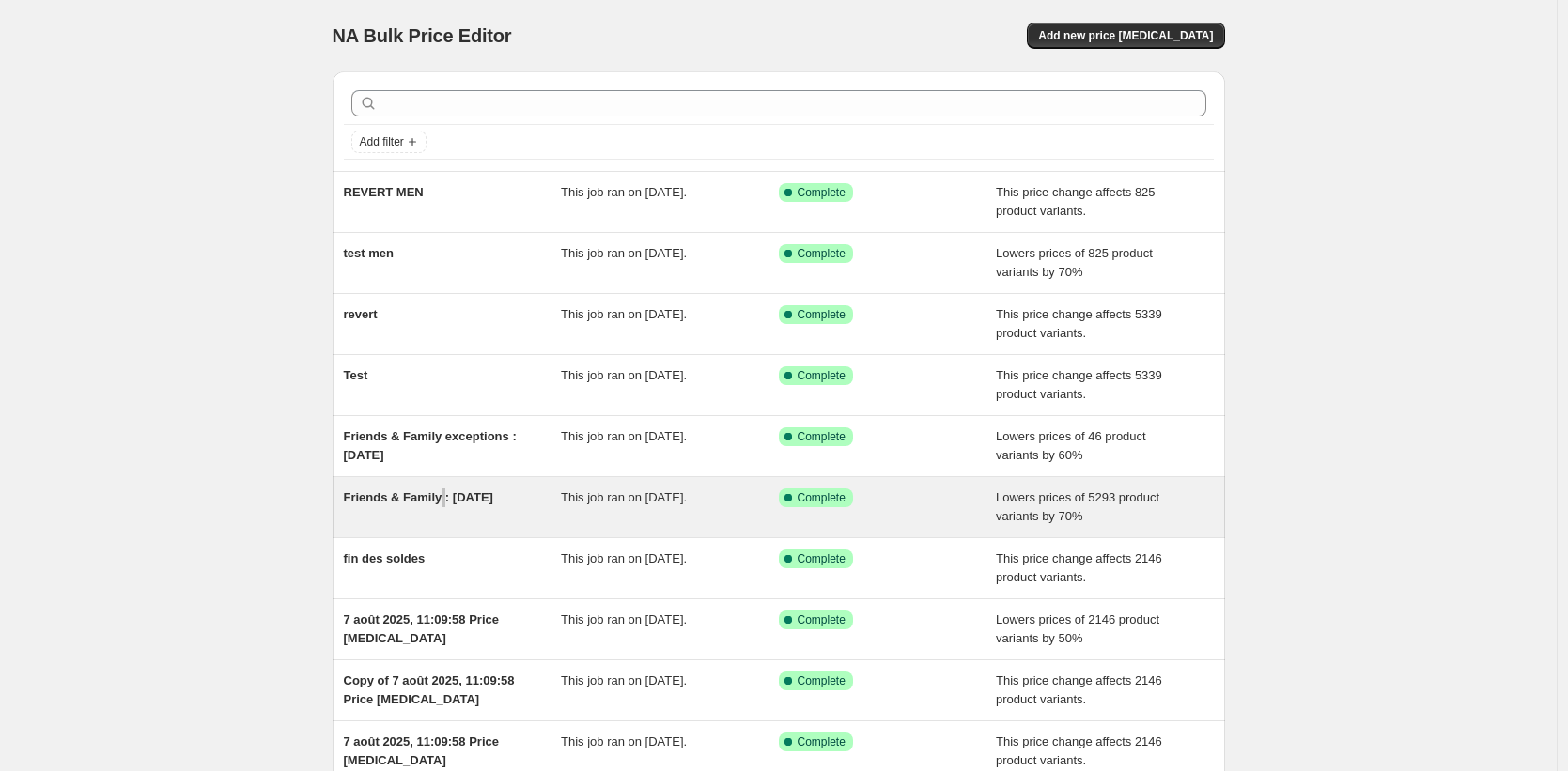
drag, startPoint x: 448, startPoint y: 498, endPoint x: 413, endPoint y: 504, distance: 35.5
click at [413, 504] on span "Friends & Family : [DATE]" at bounding box center [418, 497] width 149 height 14
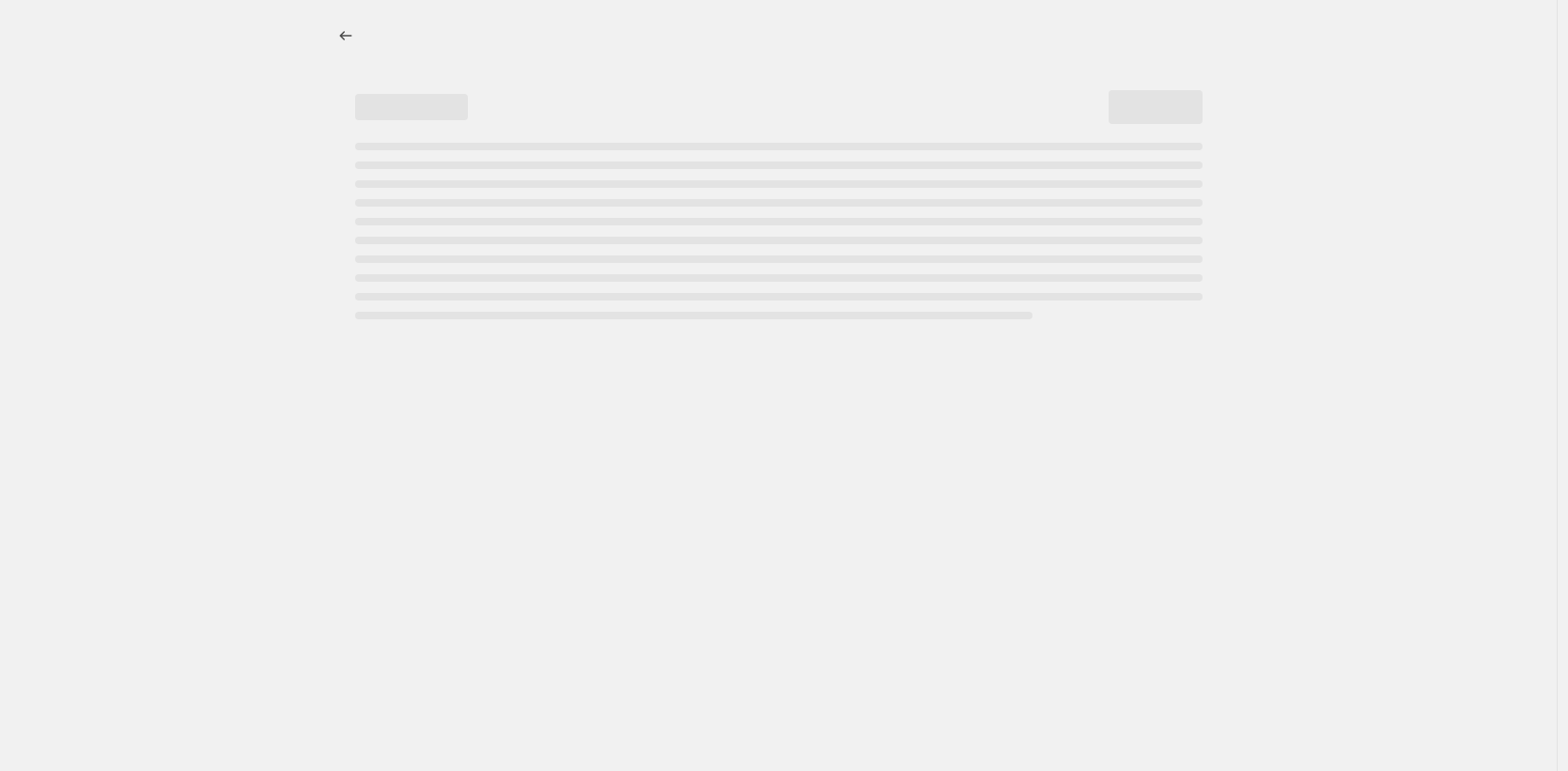
select select "percentage"
select select "collection"
select select "tag"
select select "not_equal"
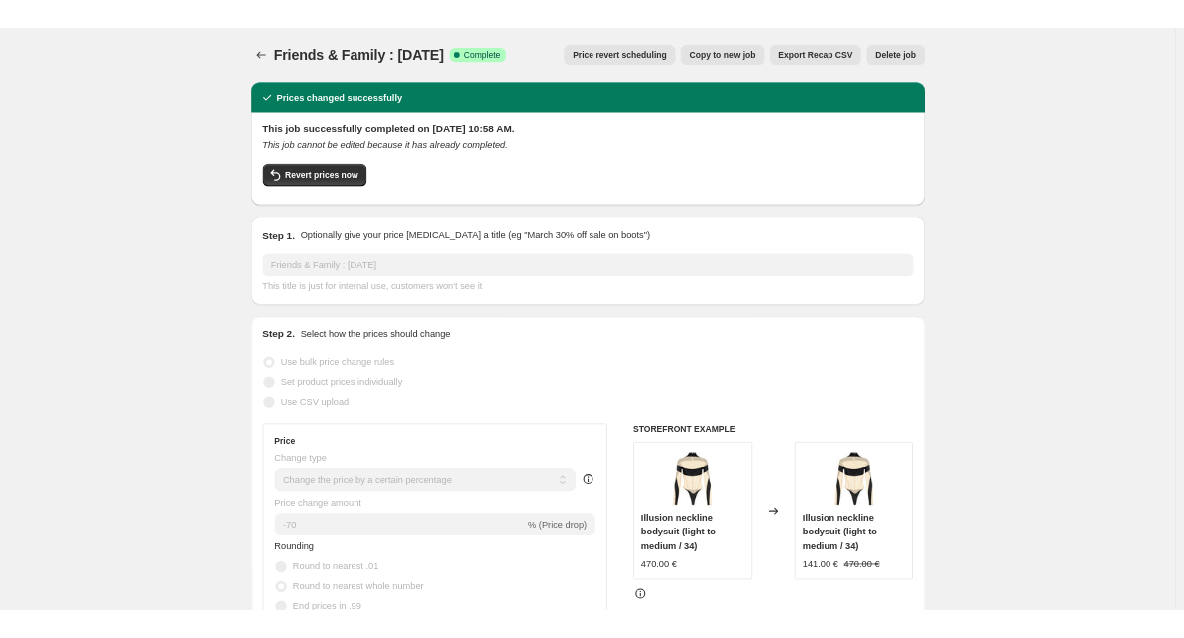
scroll to position [22, 0]
